Goal: Navigation & Orientation: Find specific page/section

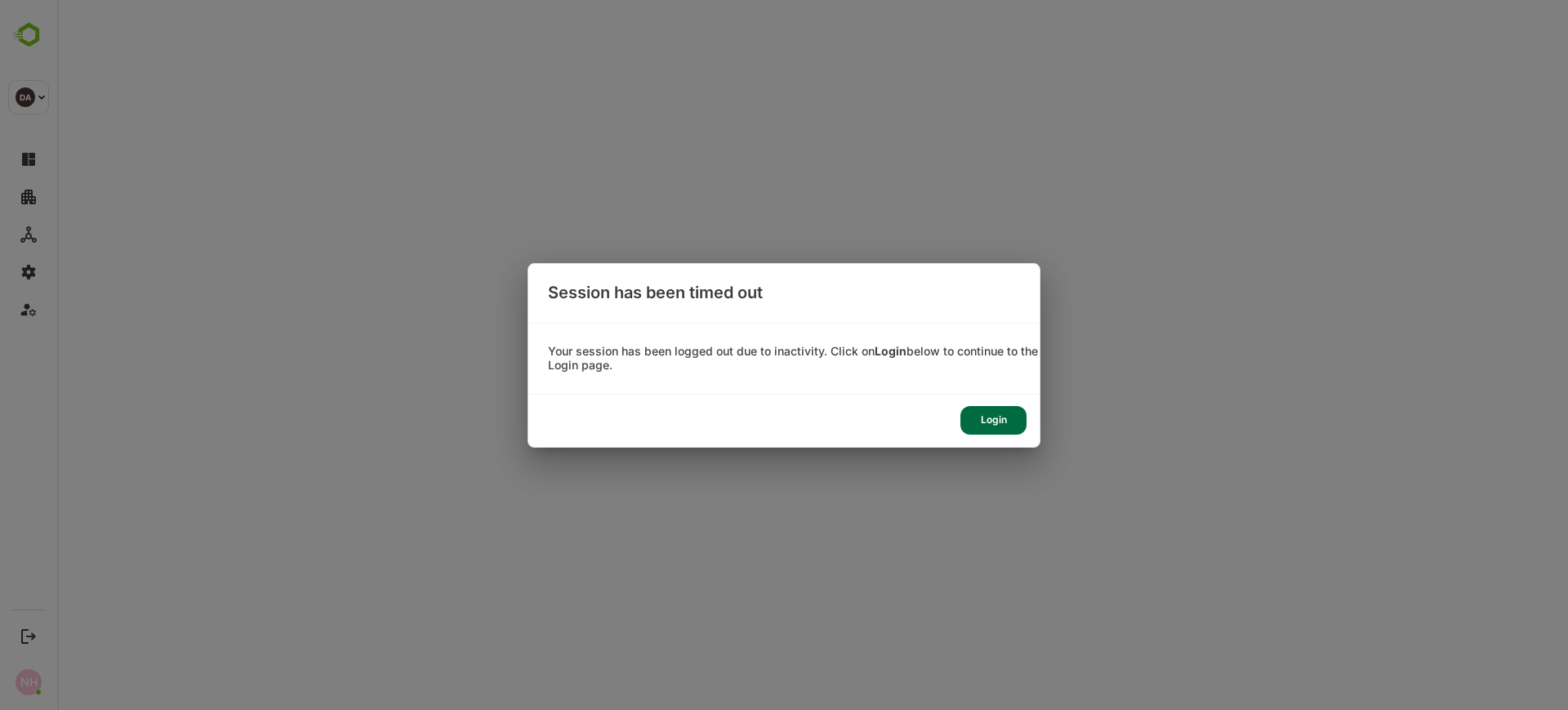
click at [991, 414] on div "Login" at bounding box center [994, 420] width 66 height 29
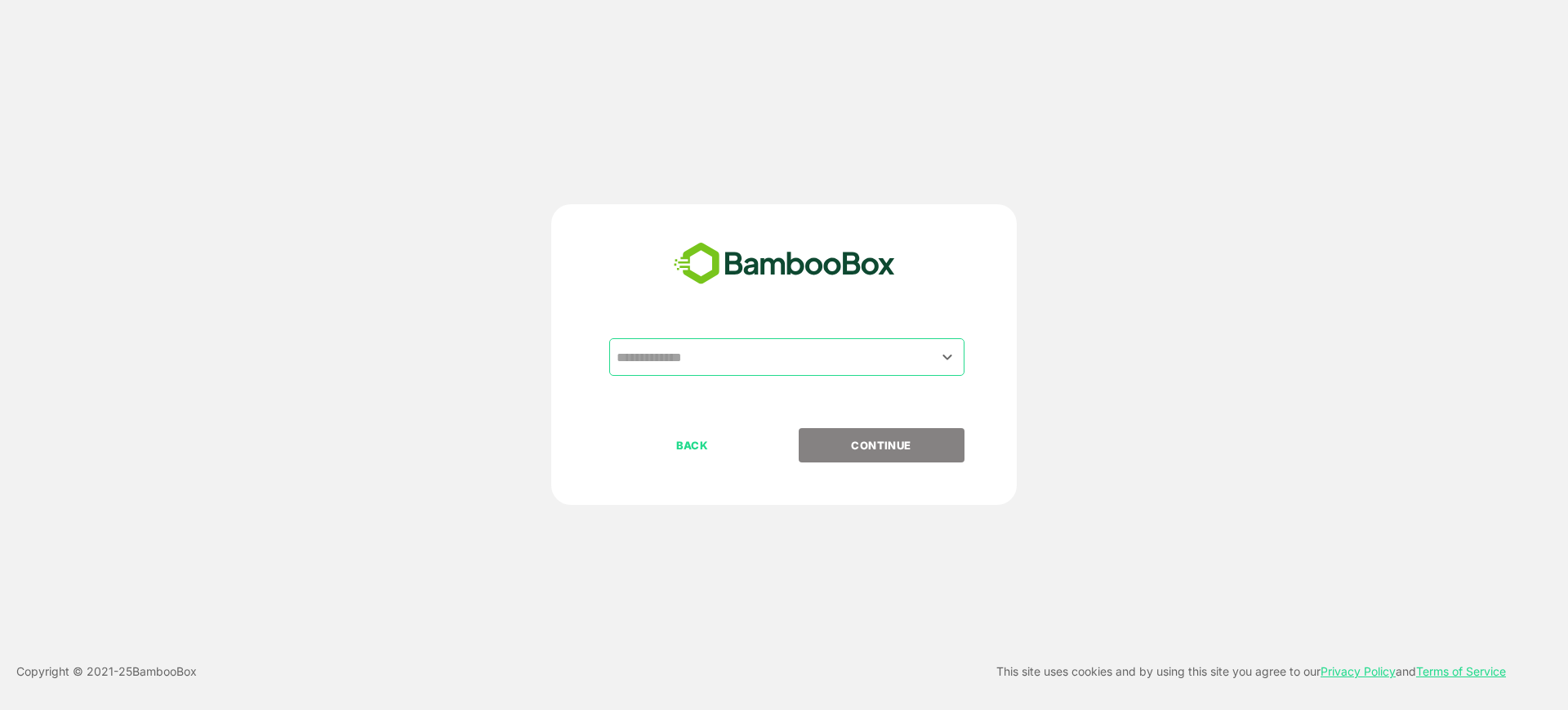
click at [778, 360] on input "text" at bounding box center [786, 357] width 348 height 31
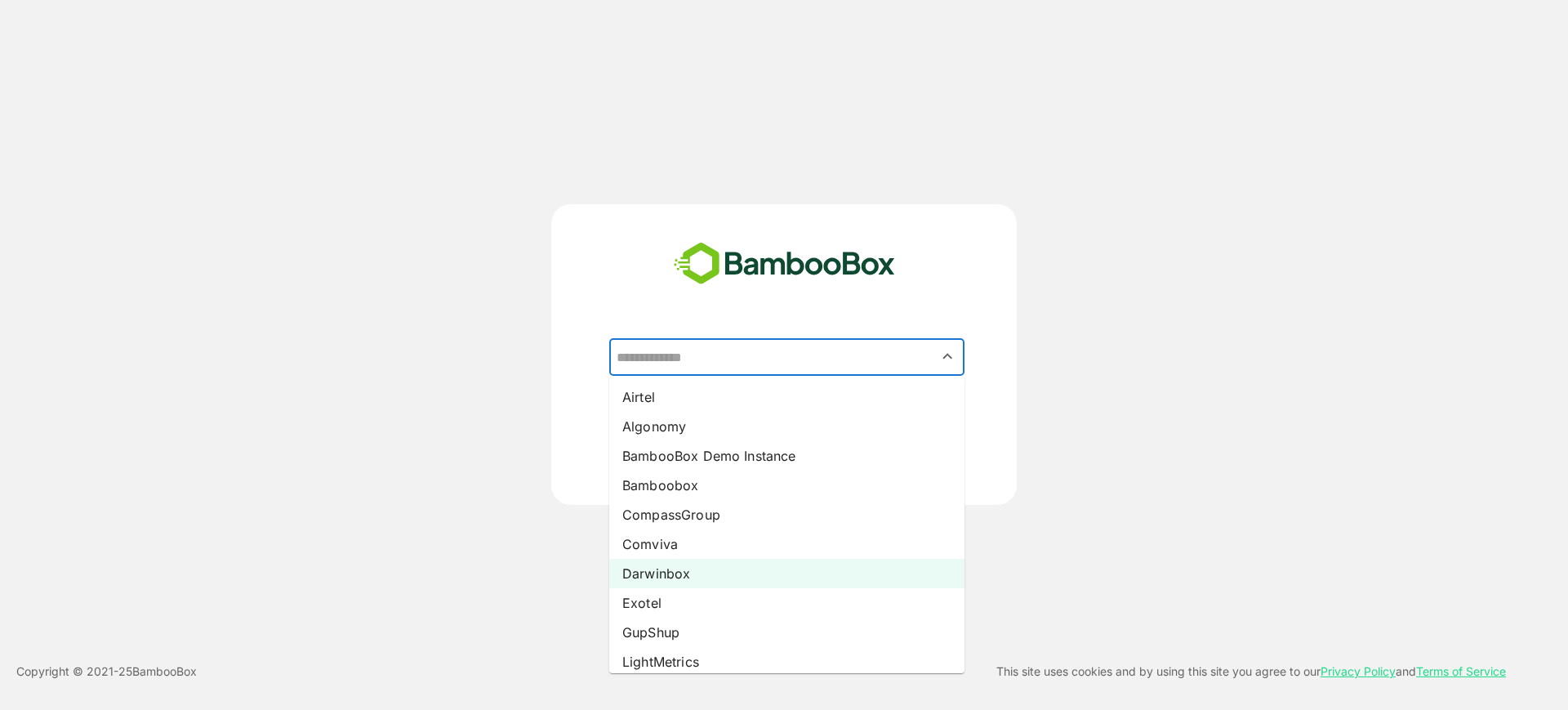
click at [691, 571] on li "Darwinbox" at bounding box center [786, 574] width 355 height 30
type input "*********"
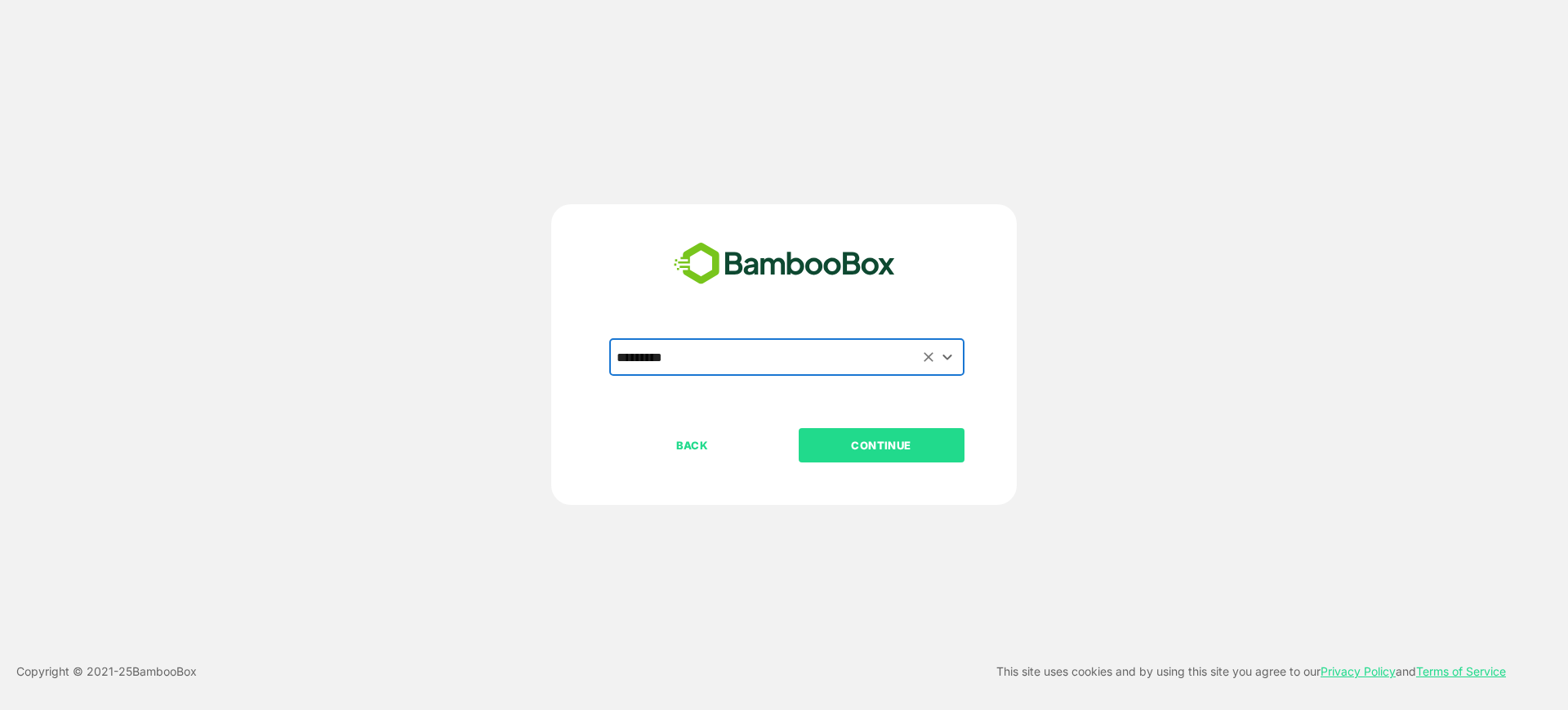
click at [890, 439] on p "CONTINUE" at bounding box center [880, 444] width 163 height 18
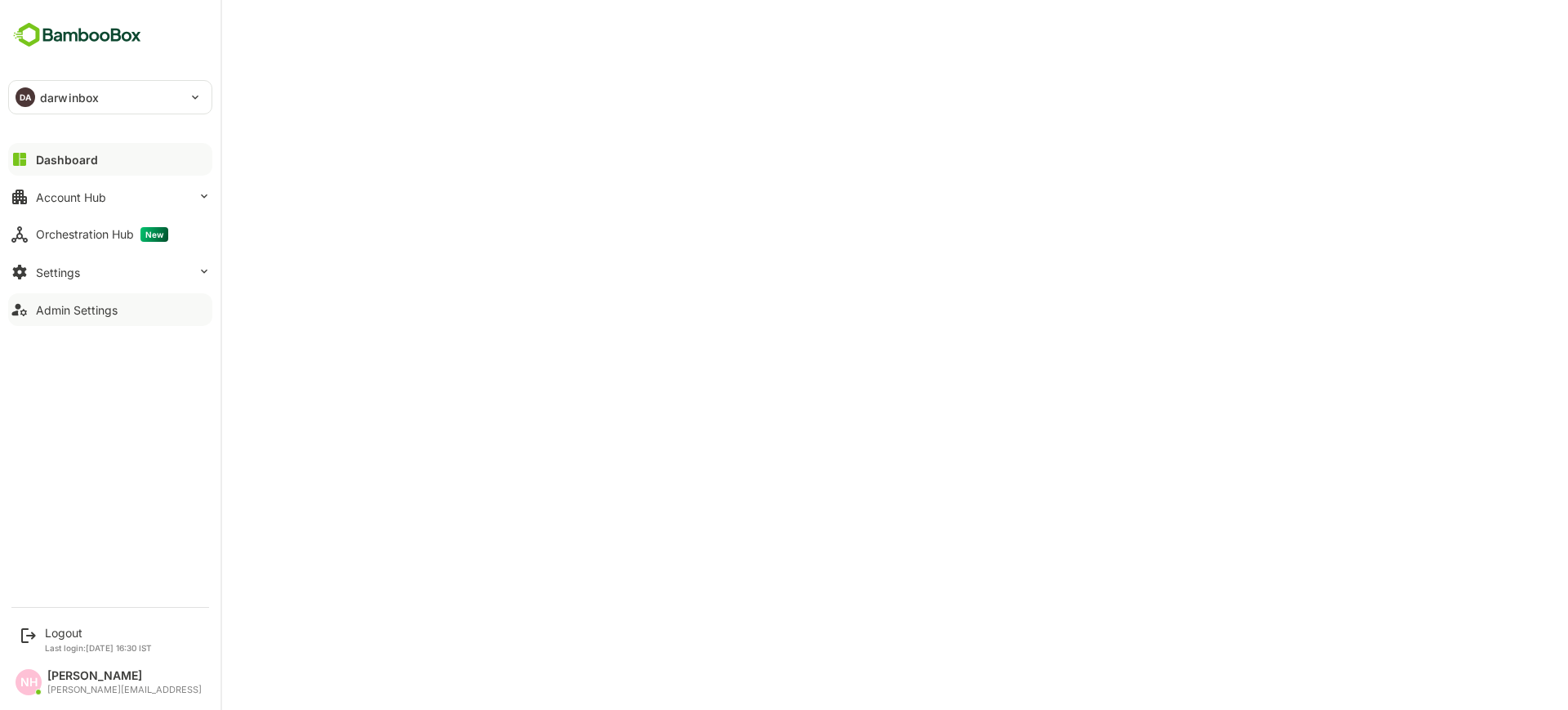
click at [77, 303] on div "Admin Settings" at bounding box center [77, 310] width 82 height 14
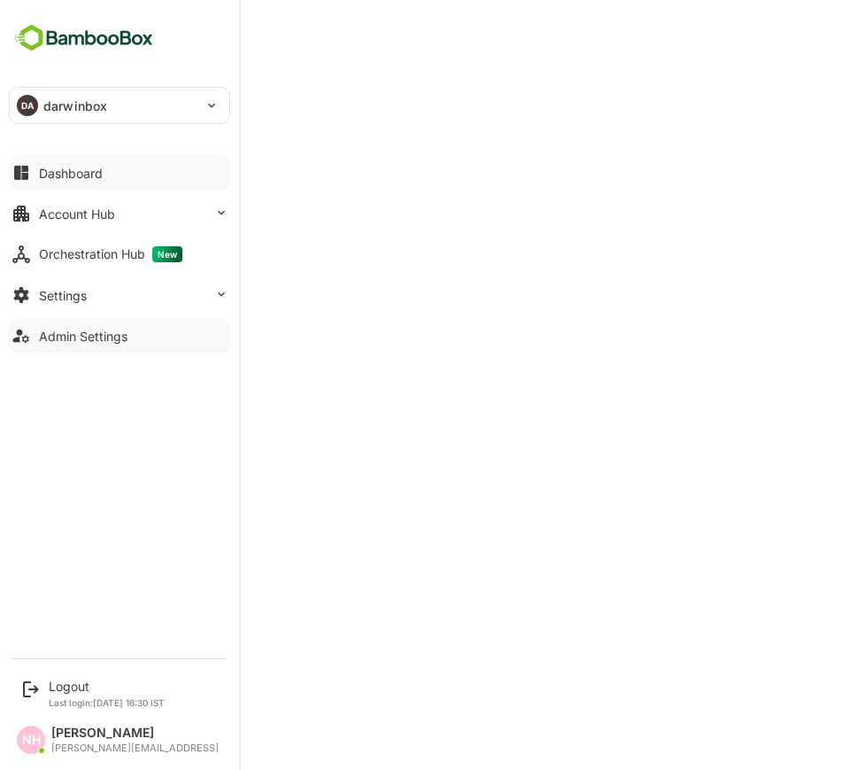
click at [73, 167] on div "Dashboard" at bounding box center [71, 173] width 64 height 15
